Goal: Information Seeking & Learning: Learn about a topic

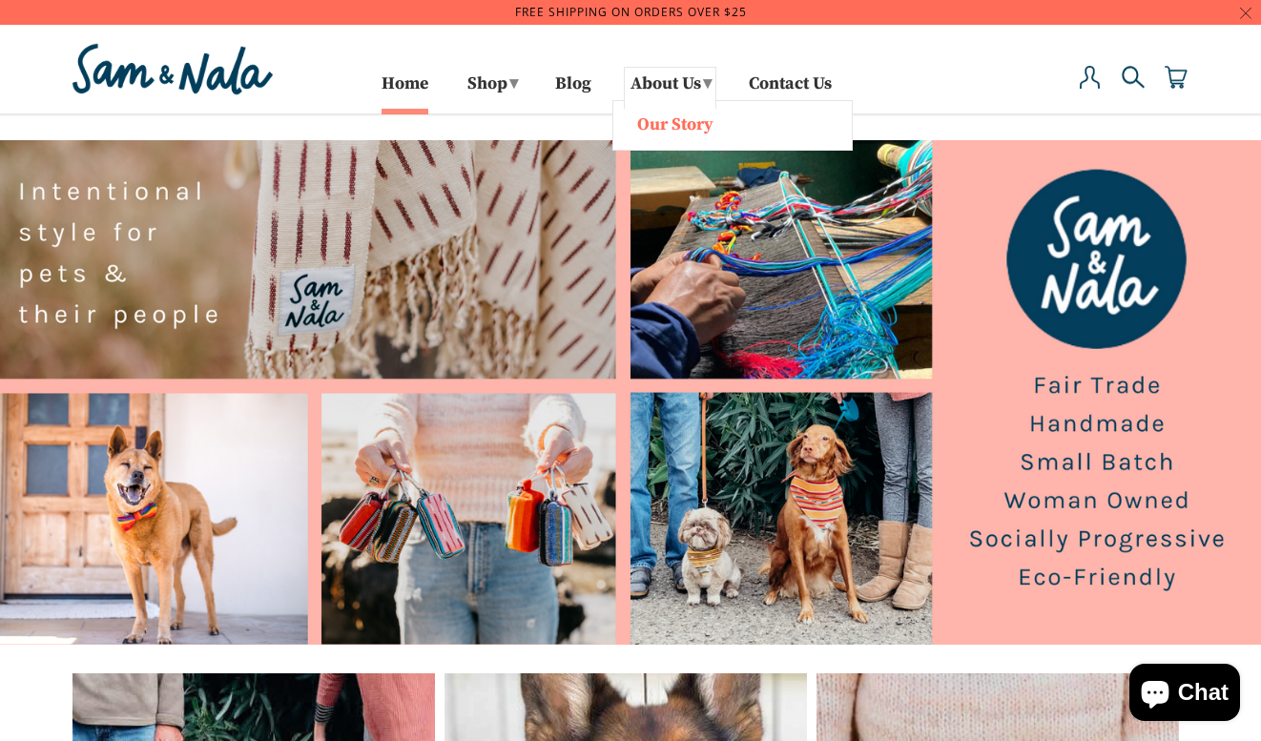
click at [647, 123] on link "Our Story" at bounding box center [732, 123] width 219 height 25
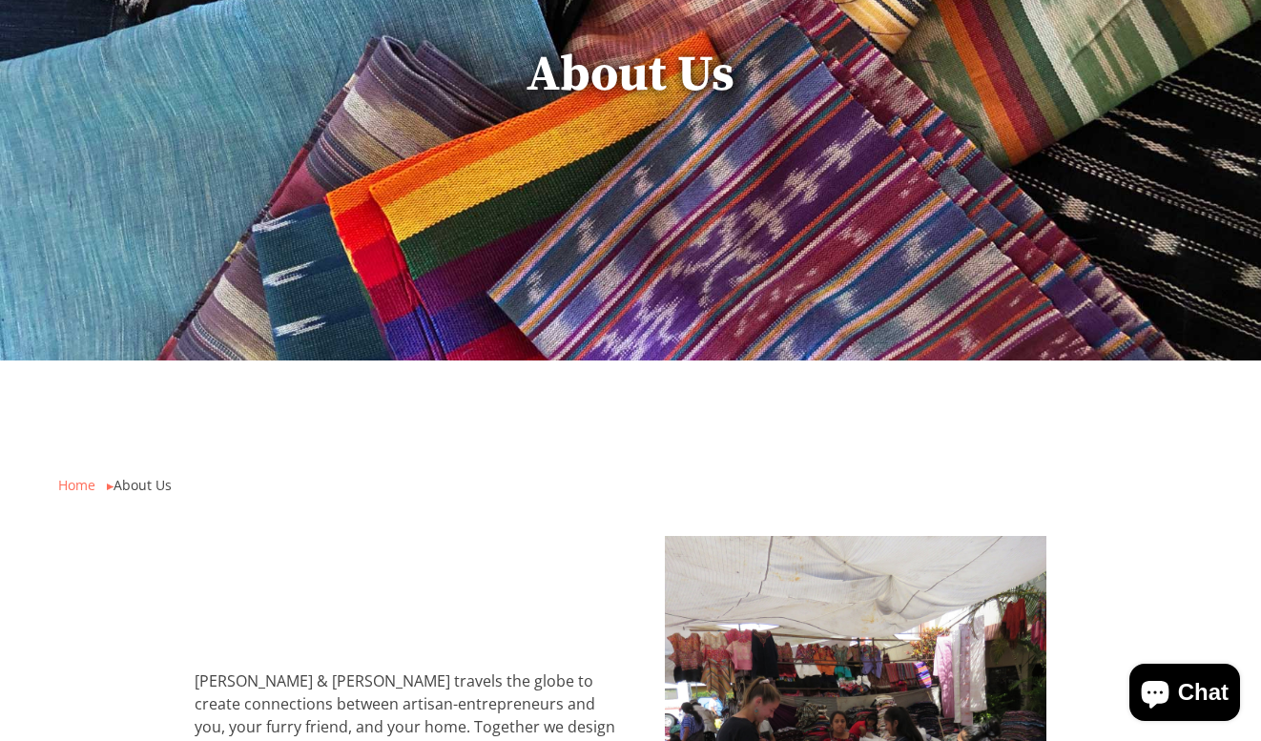
scroll to position [51, 0]
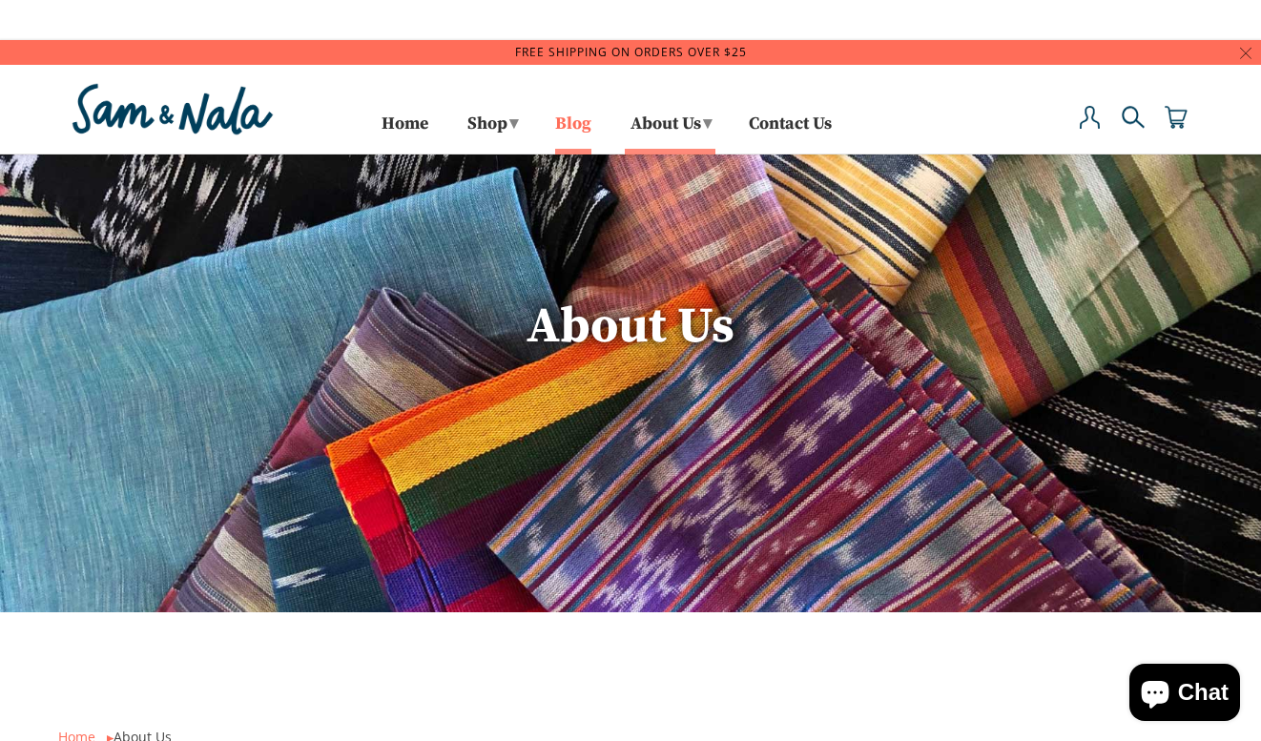
click at [571, 120] on link "Blog" at bounding box center [573, 132] width 36 height 31
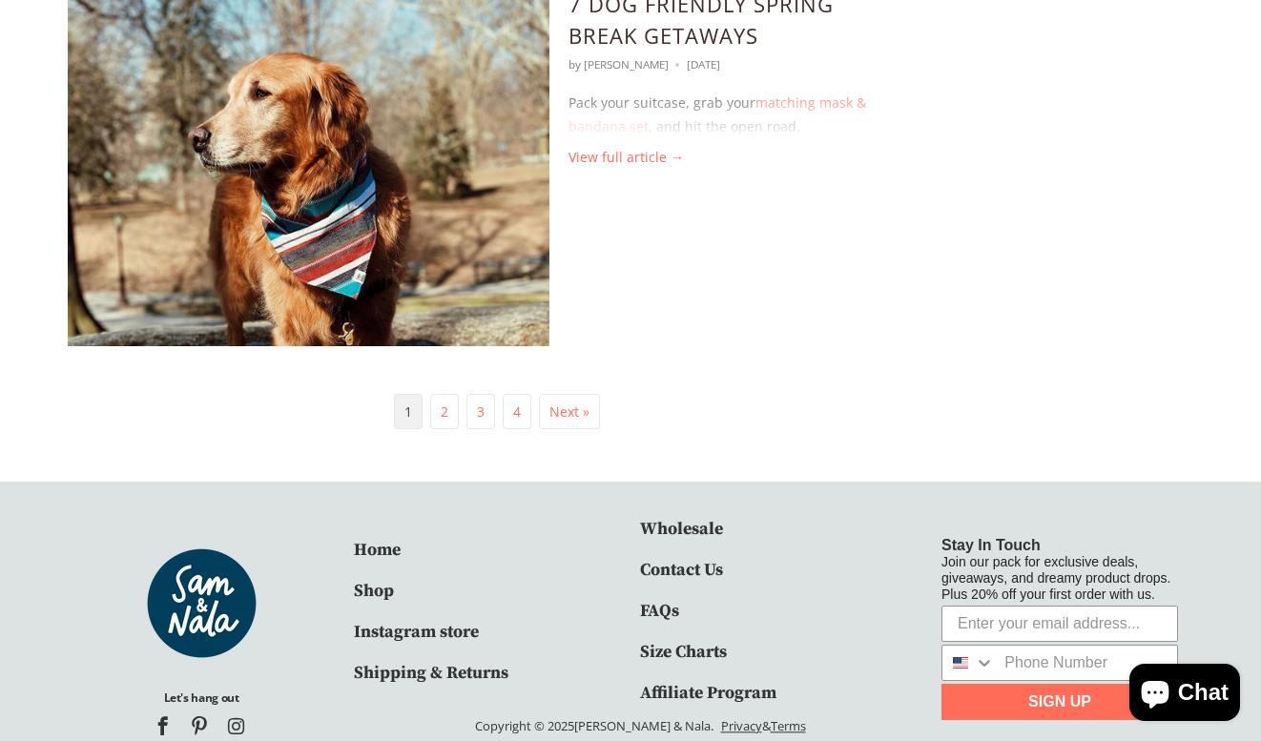
scroll to position [2784, 0]
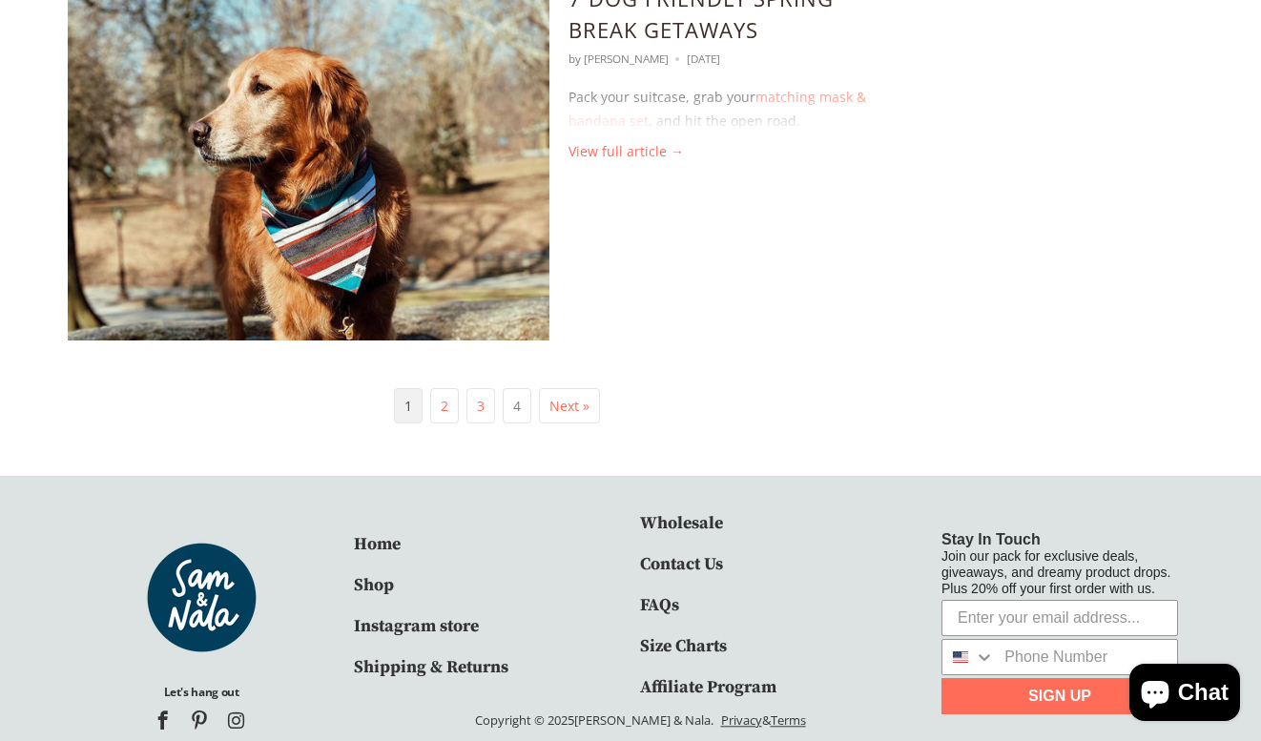
click at [519, 403] on link "4" at bounding box center [517, 406] width 8 height 18
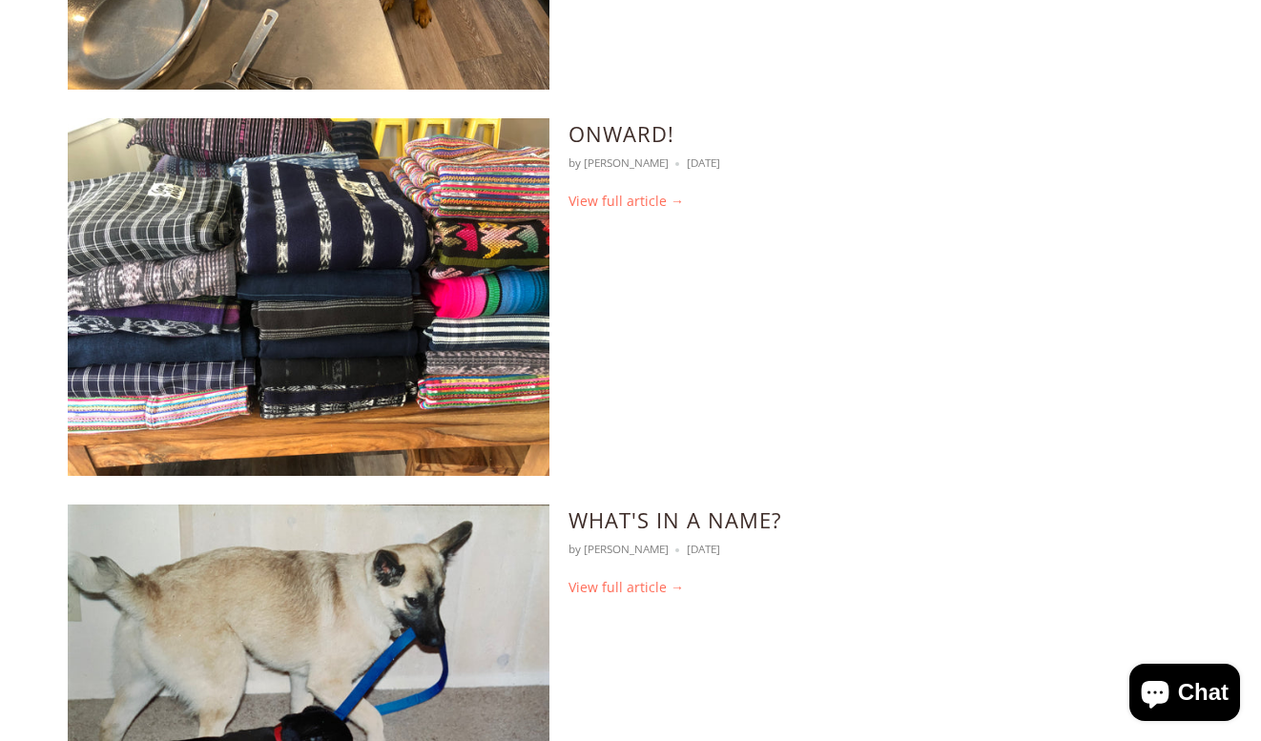
scroll to position [1574, 0]
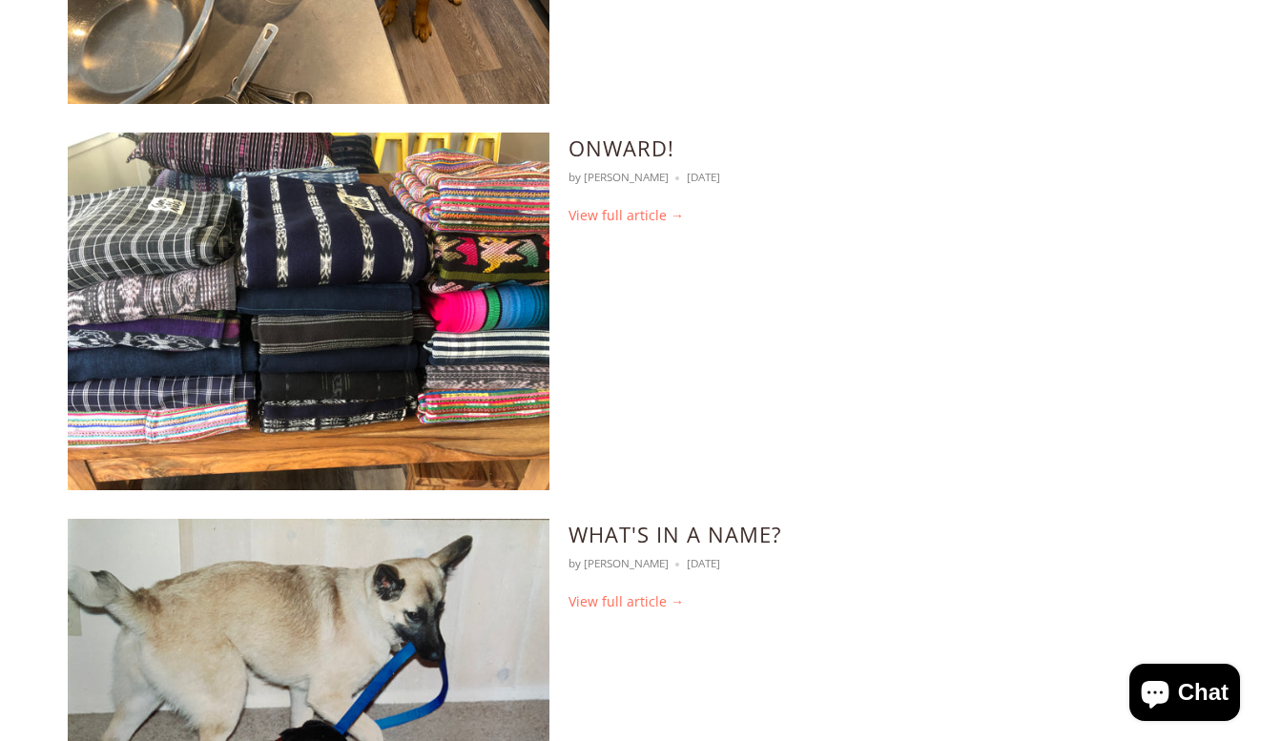
click at [588, 520] on link "What's in a name?" at bounding box center [675, 534] width 214 height 29
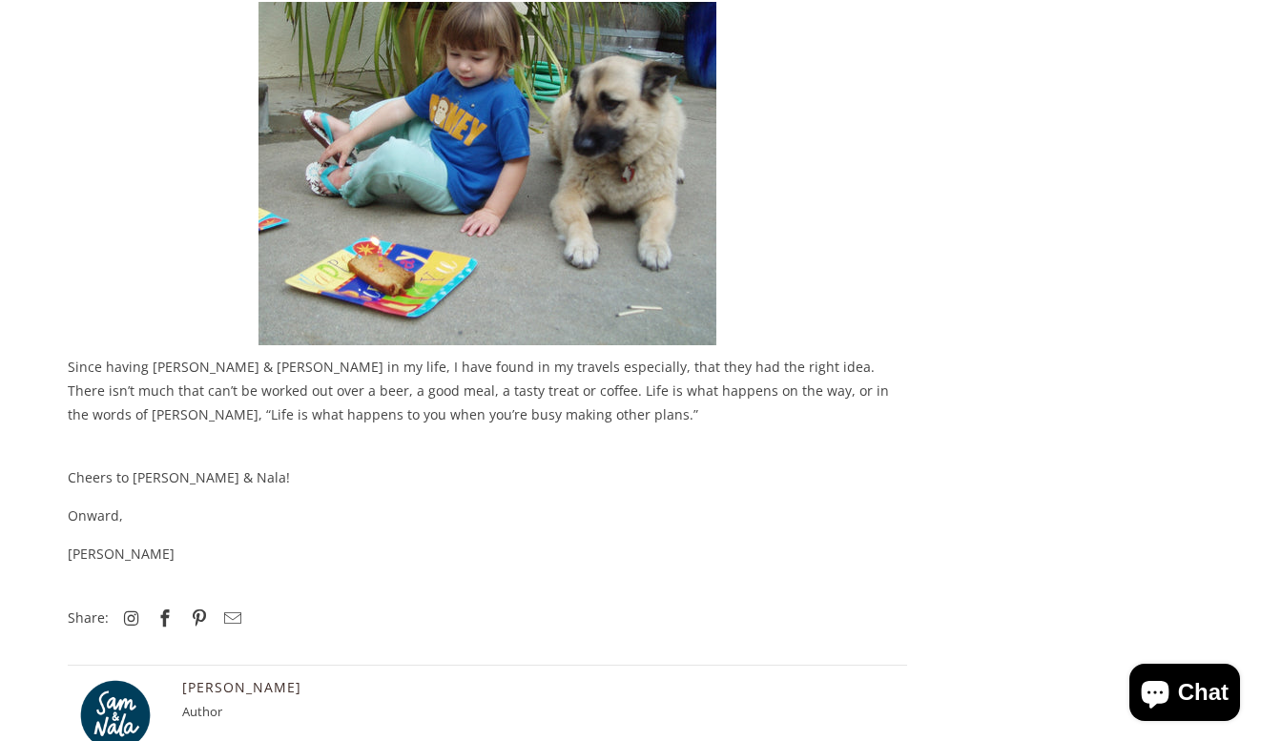
scroll to position [1834, 0]
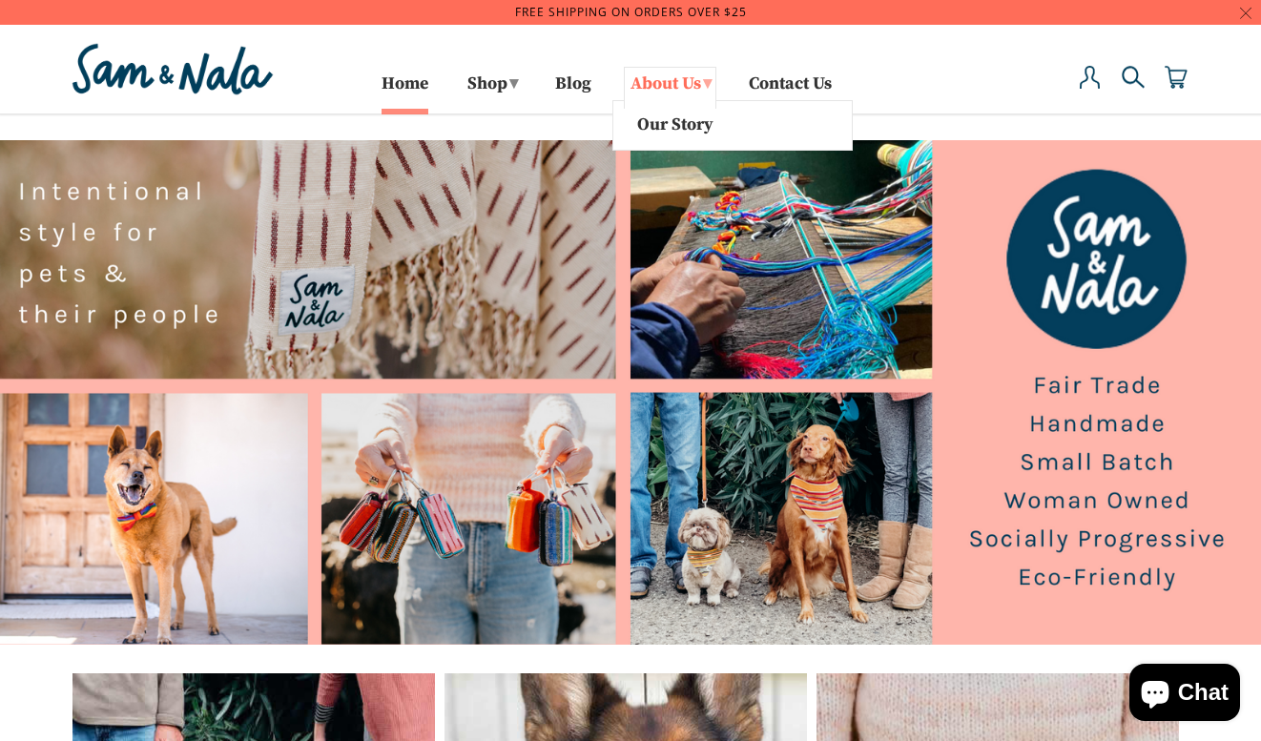
click at [675, 85] on link "About Us ▾" at bounding box center [670, 88] width 93 height 42
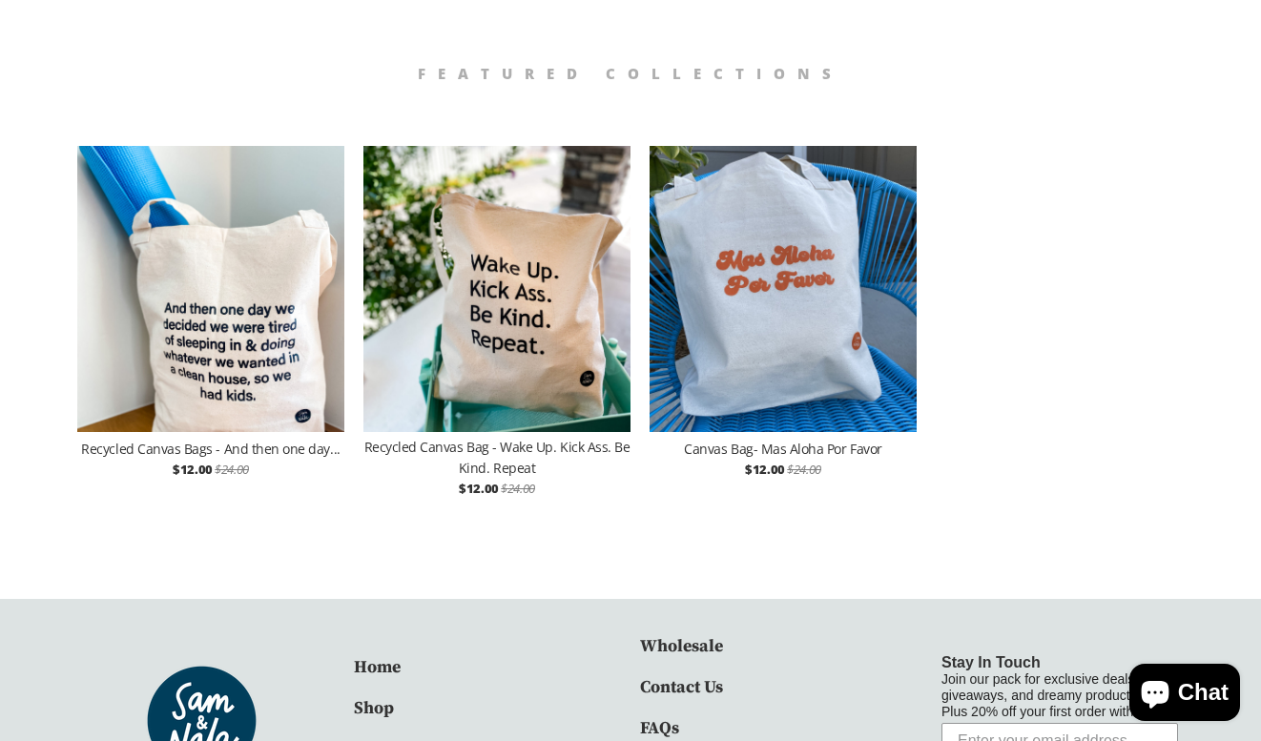
scroll to position [2967, 0]
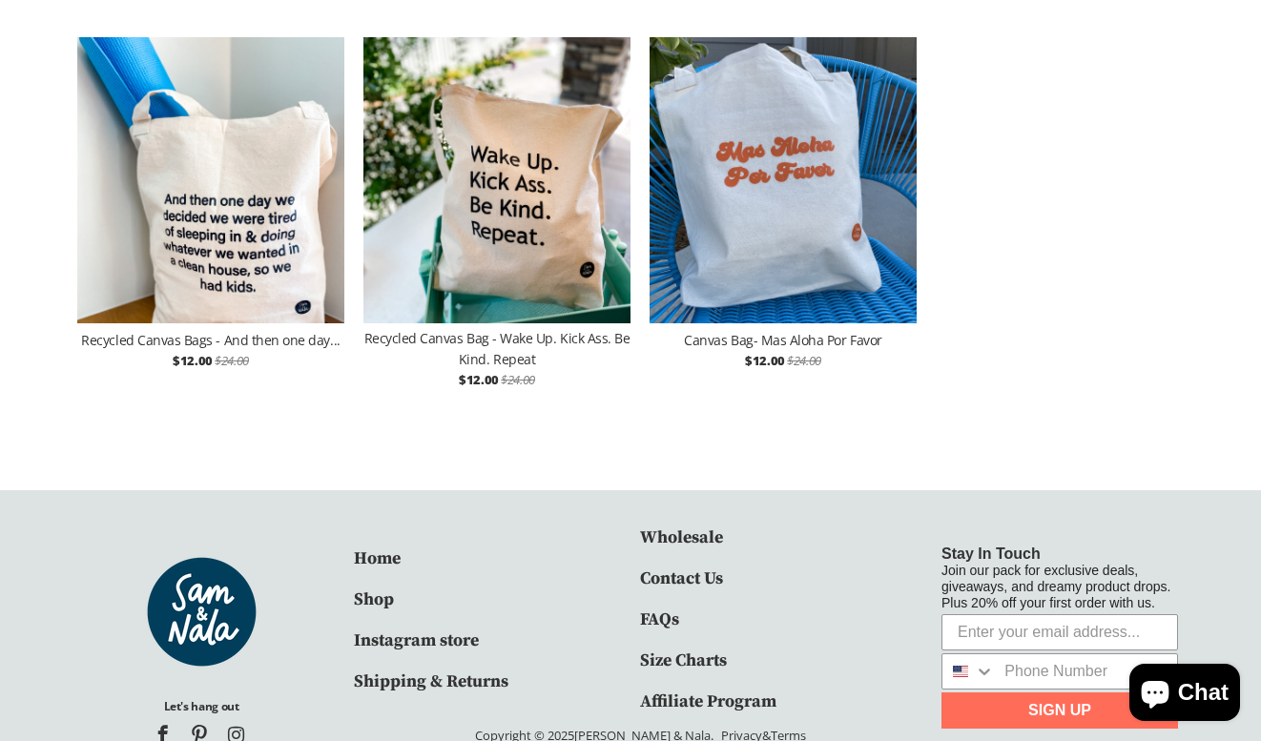
click at [649, 609] on link "FAQs" at bounding box center [659, 620] width 39 height 22
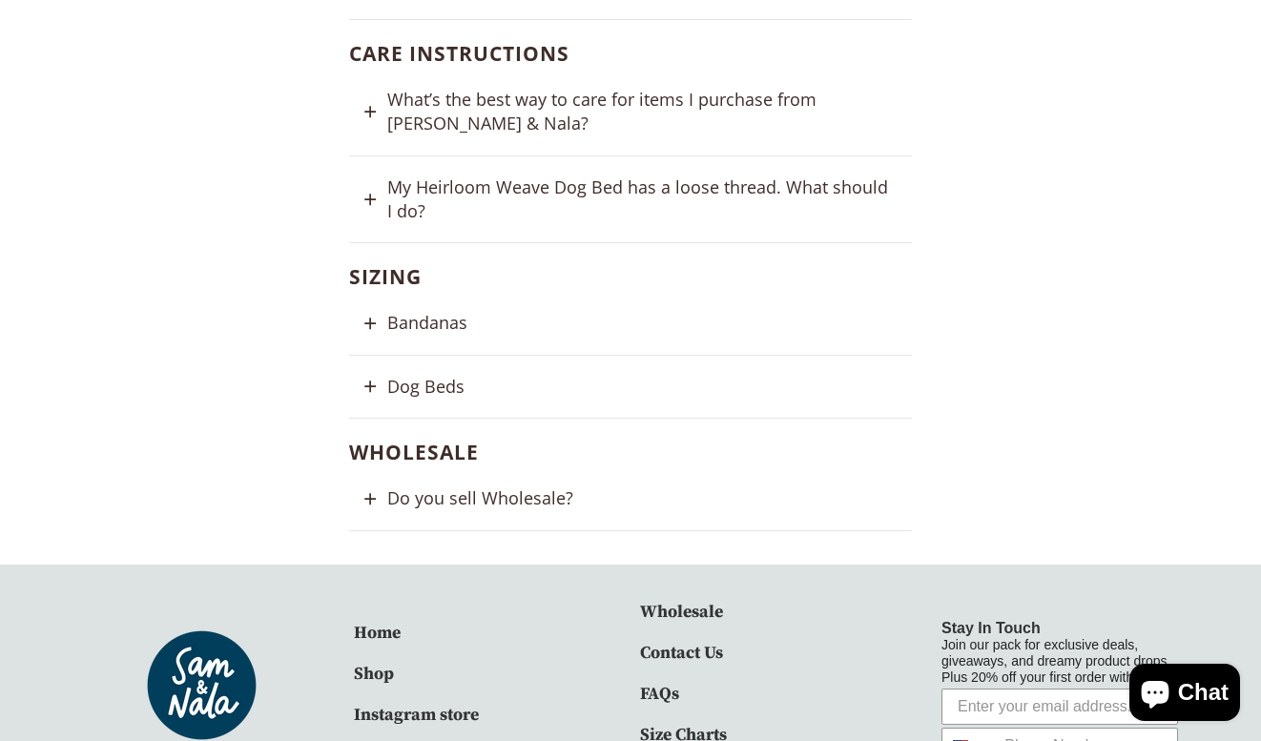
scroll to position [673, 0]
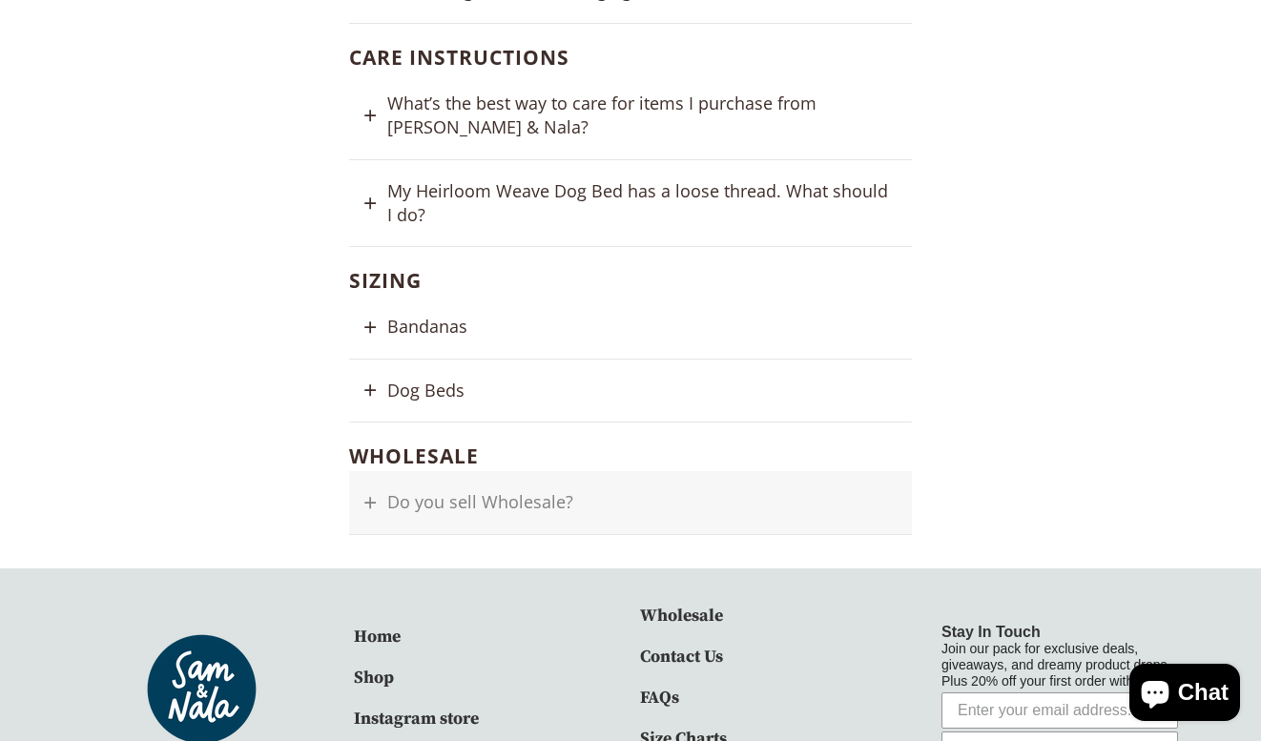
click at [398, 485] on button "Do you sell Wholesale?" at bounding box center [630, 502] width 563 height 63
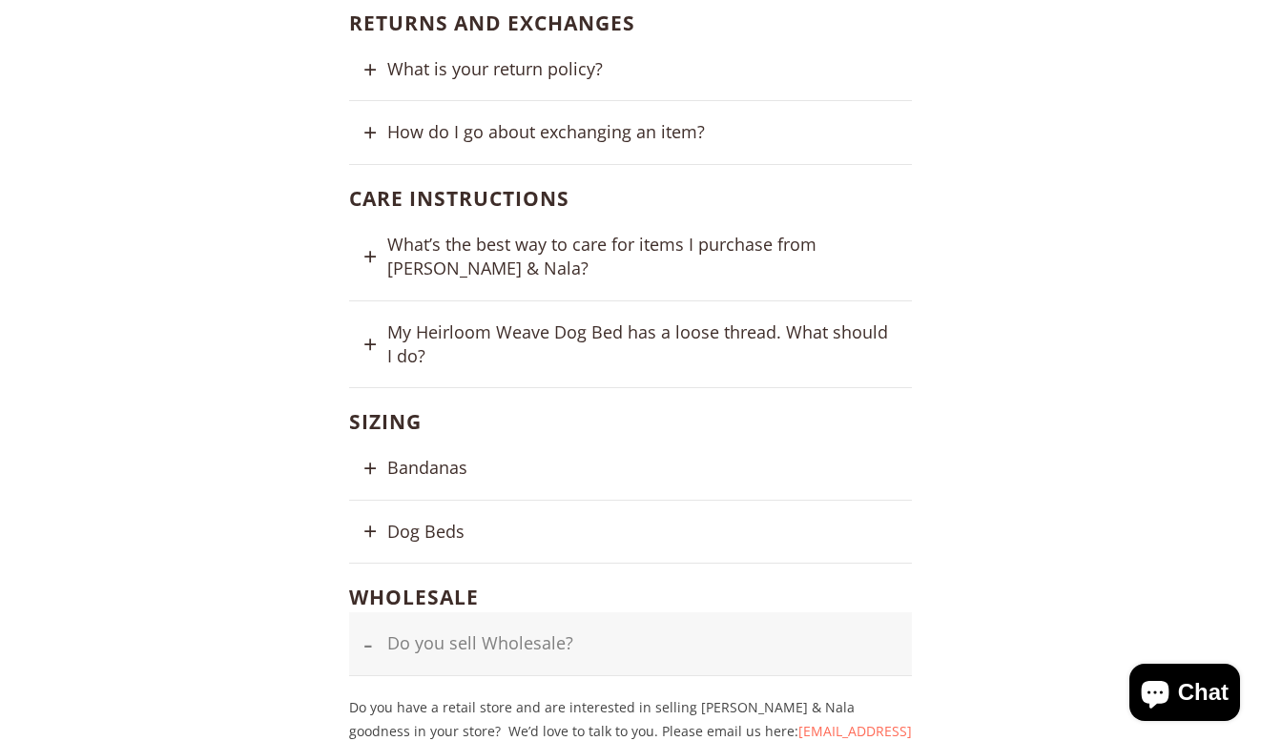
scroll to position [512, 0]
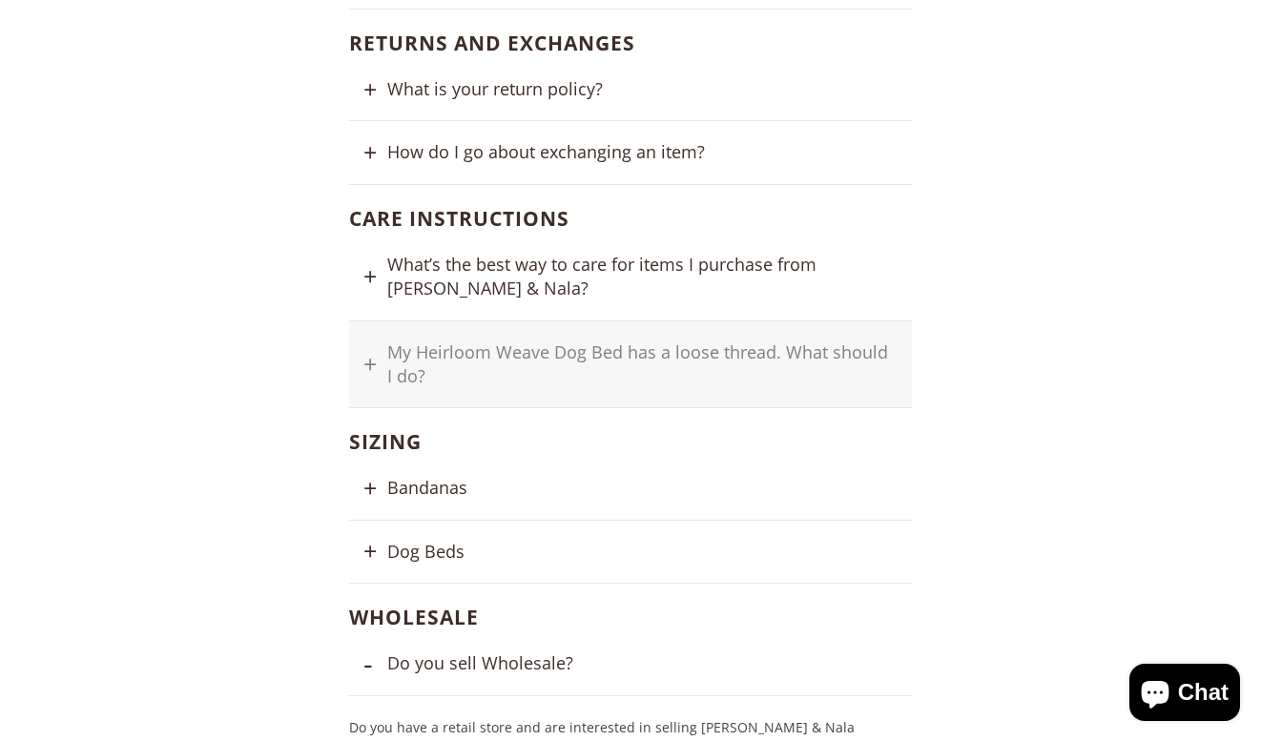
click at [367, 336] on button "My Heirloom Weave Dog Bed has a loose thread. What should I do?" at bounding box center [630, 364] width 563 height 87
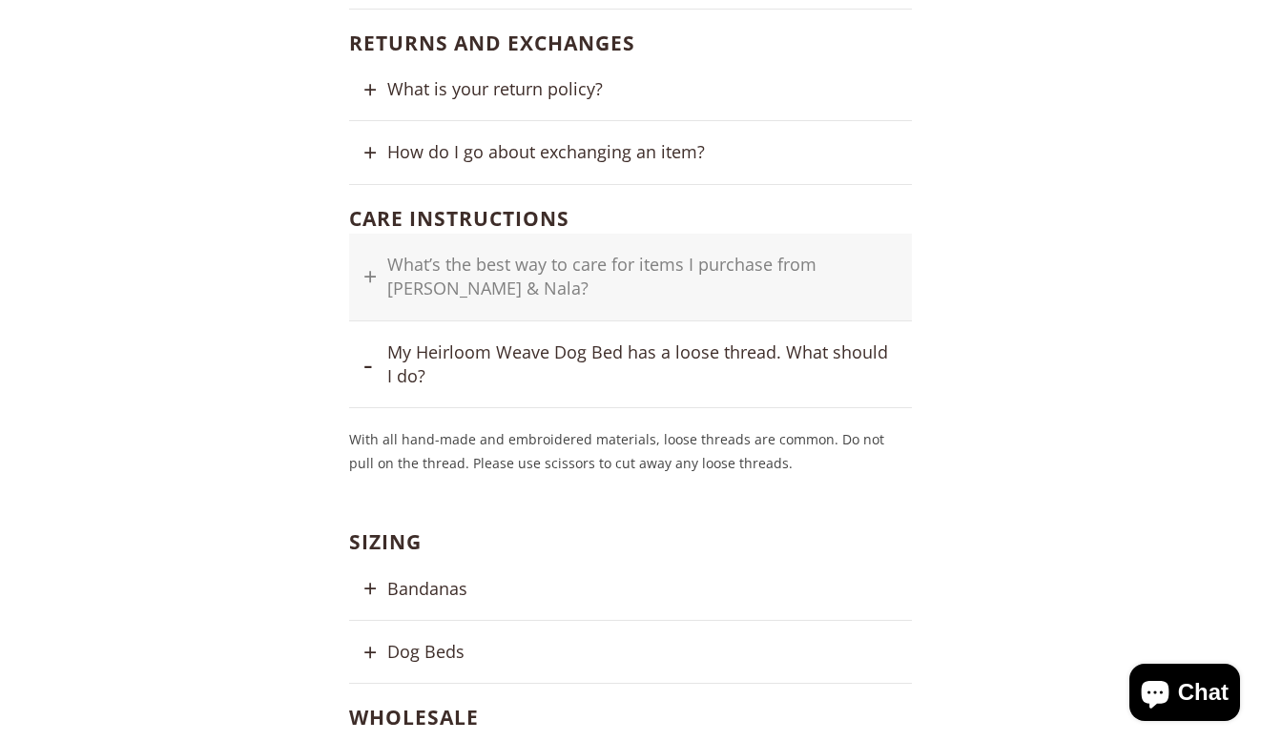
click at [374, 266] on button "What’s the best way to care for items I purchase from Sam & Nala?" at bounding box center [630, 277] width 563 height 87
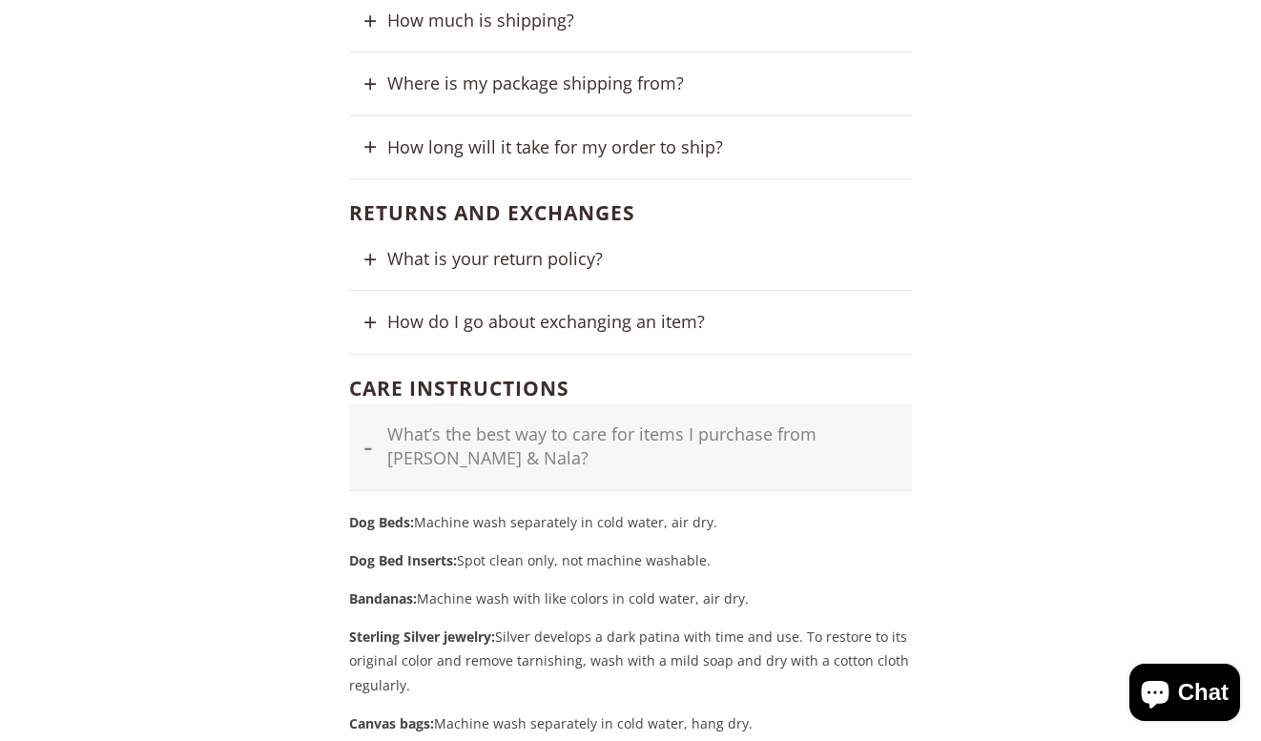
scroll to position [330, 0]
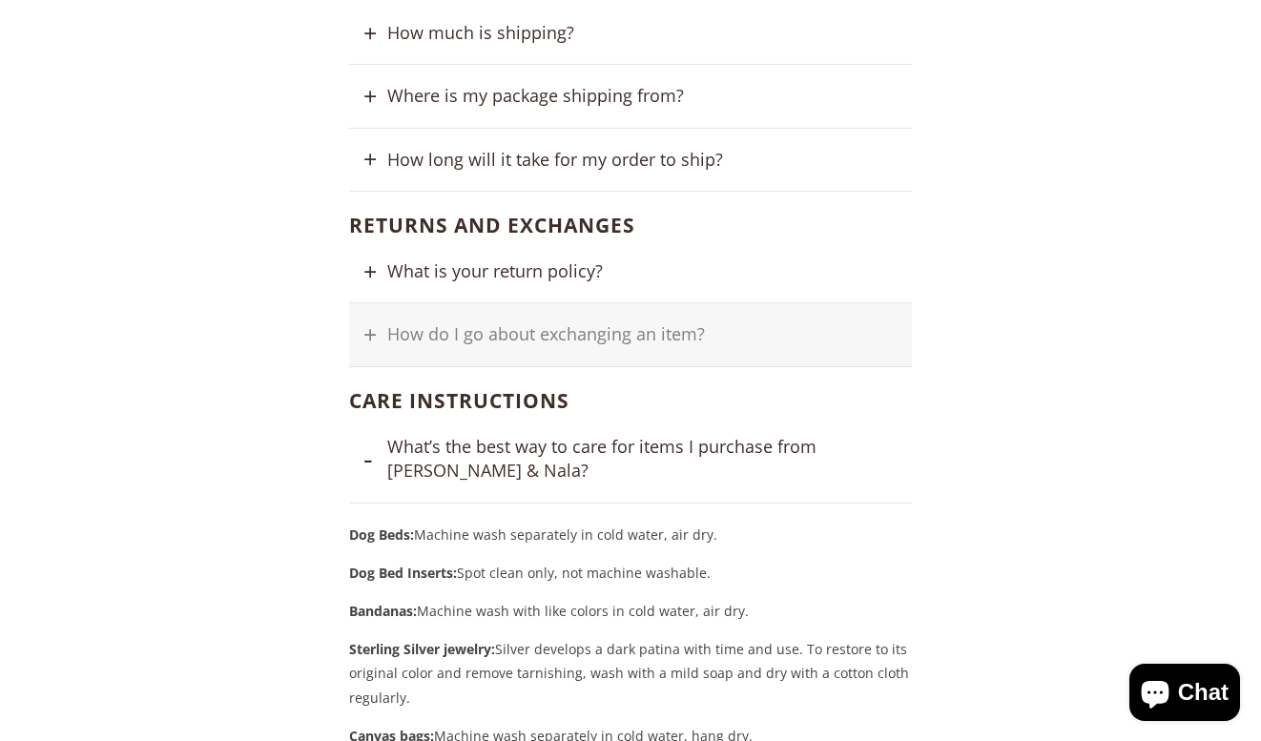
click at [366, 304] on button "How do I go about exchanging an item?" at bounding box center [630, 334] width 563 height 63
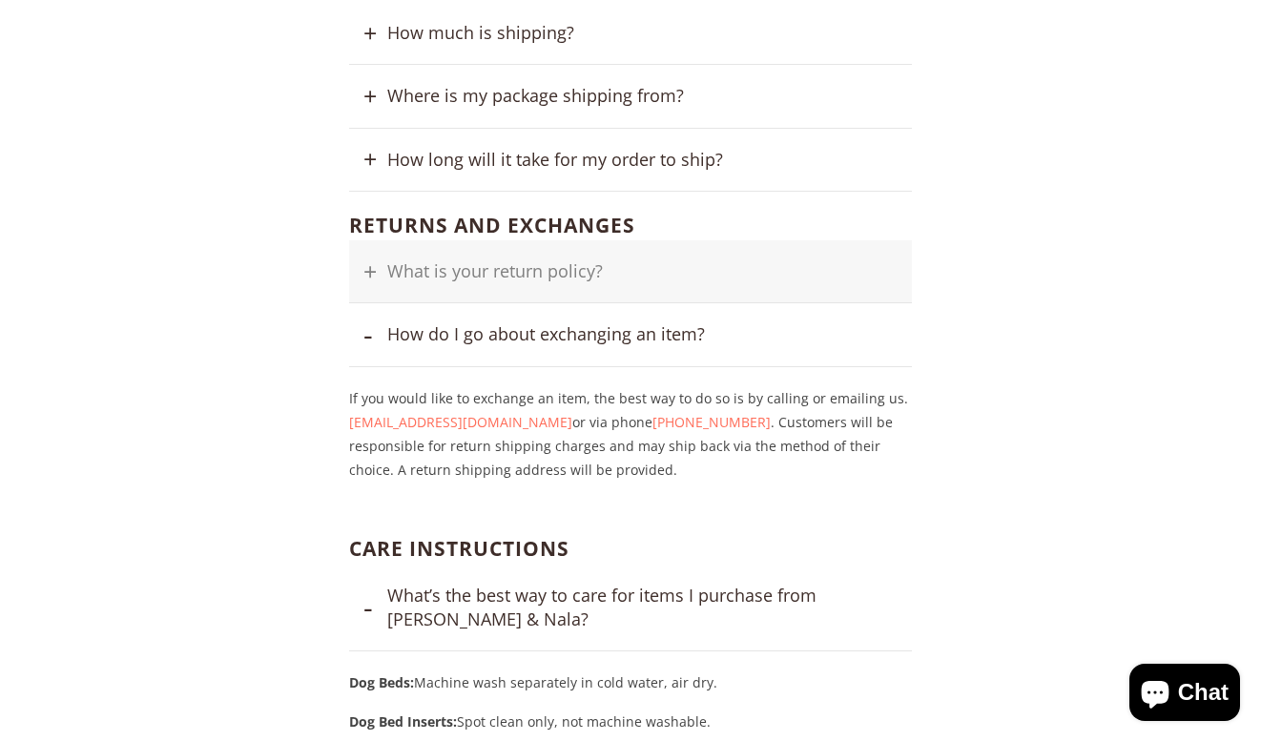
click at [370, 240] on button "What is your return policy?" at bounding box center [630, 271] width 563 height 63
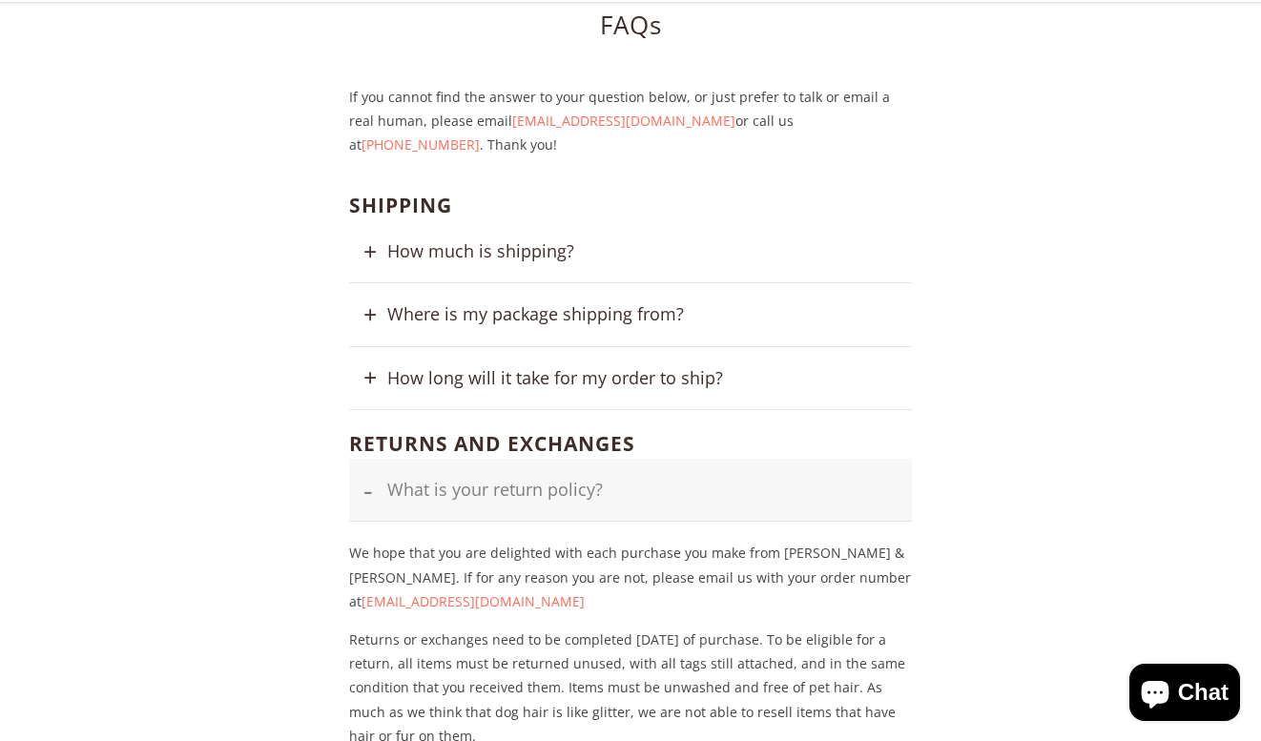
scroll to position [109, 0]
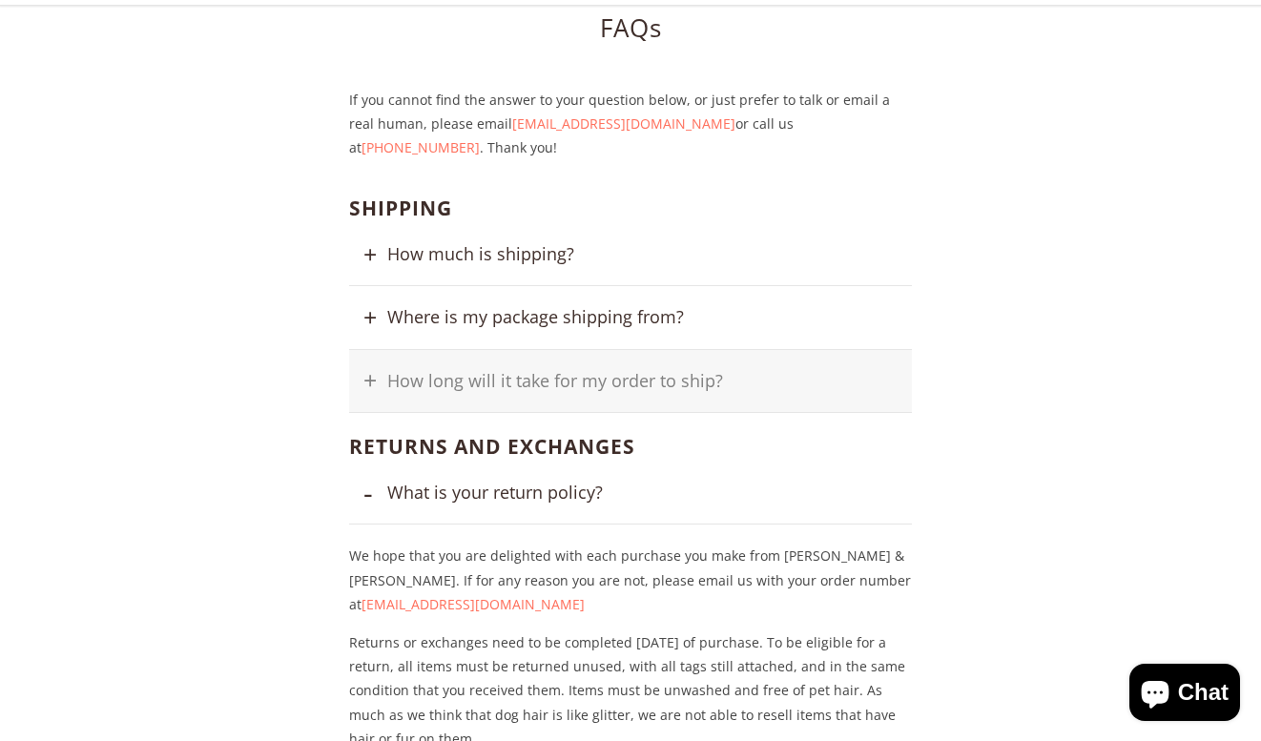
click at [365, 350] on button "How long will it take for my order to ship?" at bounding box center [630, 381] width 563 height 63
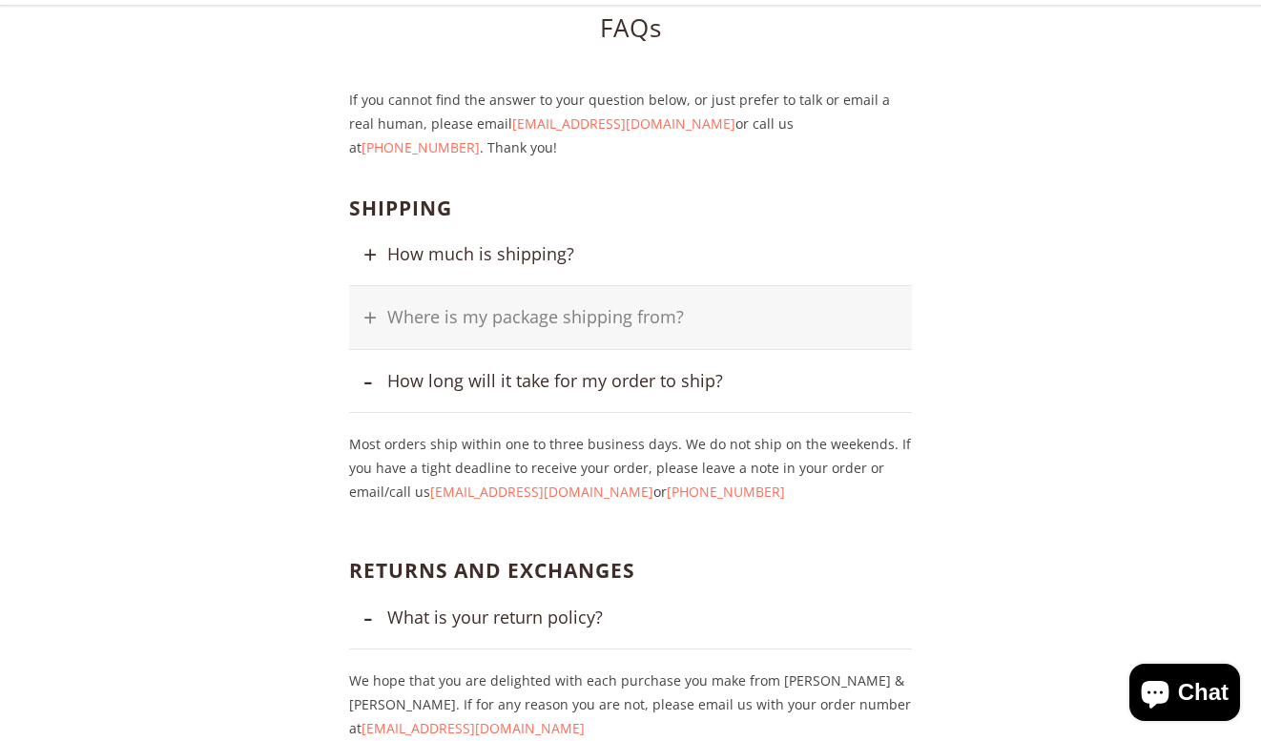
click at [376, 288] on button "Where is my package shipping from?" at bounding box center [630, 317] width 563 height 63
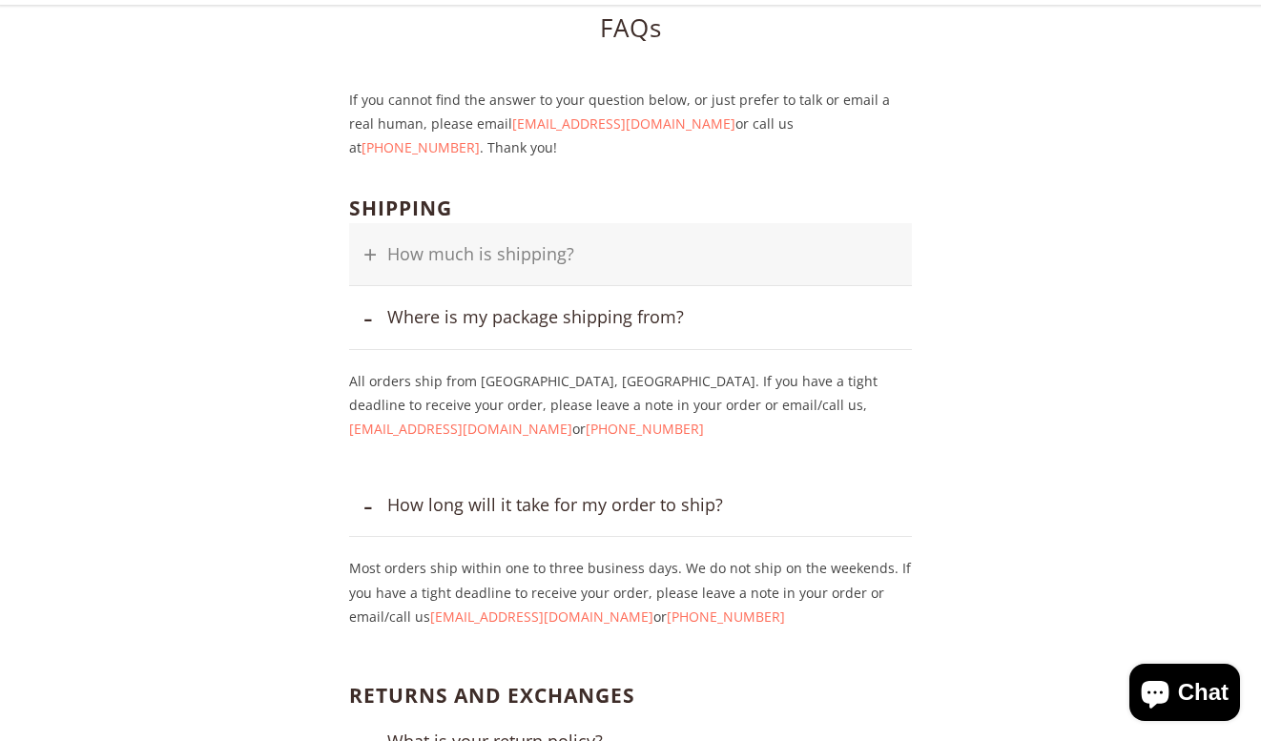
click at [365, 236] on button "How much is shipping?" at bounding box center [630, 254] width 563 height 63
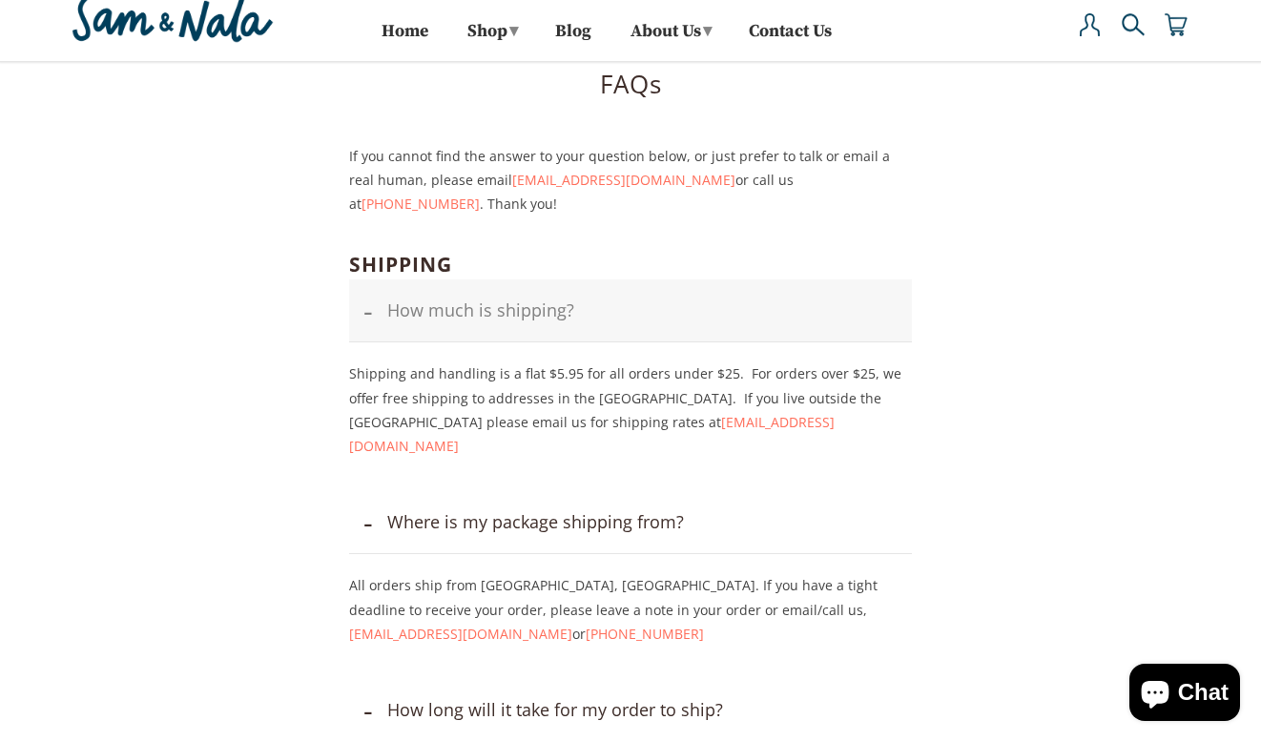
scroll to position [0, 0]
